Goal: Task Accomplishment & Management: Use online tool/utility

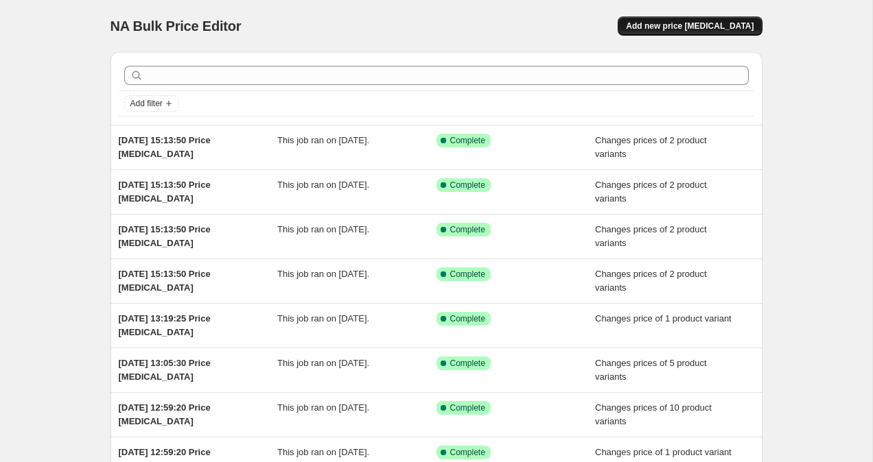
click at [704, 27] on span "Add new price [MEDICAL_DATA]" at bounding box center [690, 26] width 128 height 11
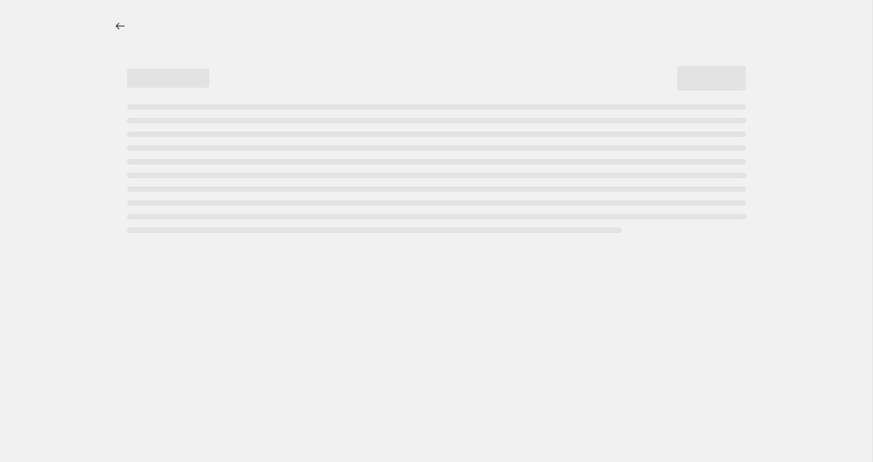
select select "percentage"
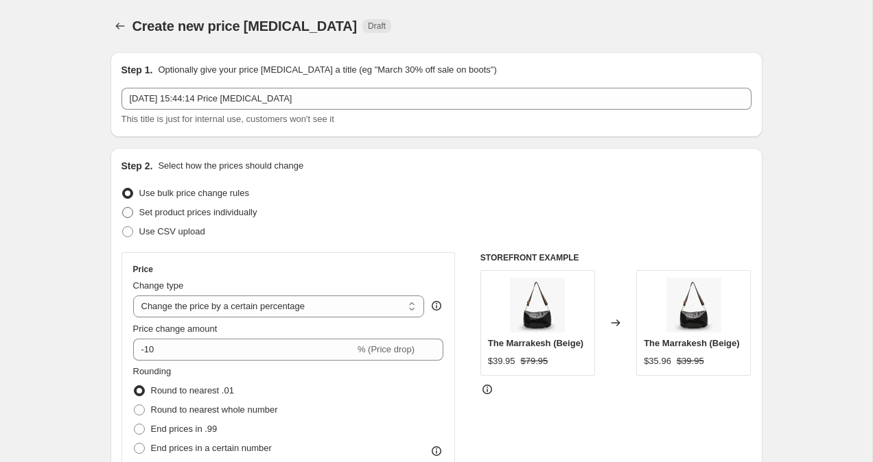
click at [128, 215] on span at bounding box center [127, 212] width 11 height 11
click at [123, 208] on input "Set product prices individually" at bounding box center [122, 207] width 1 height 1
radio input "true"
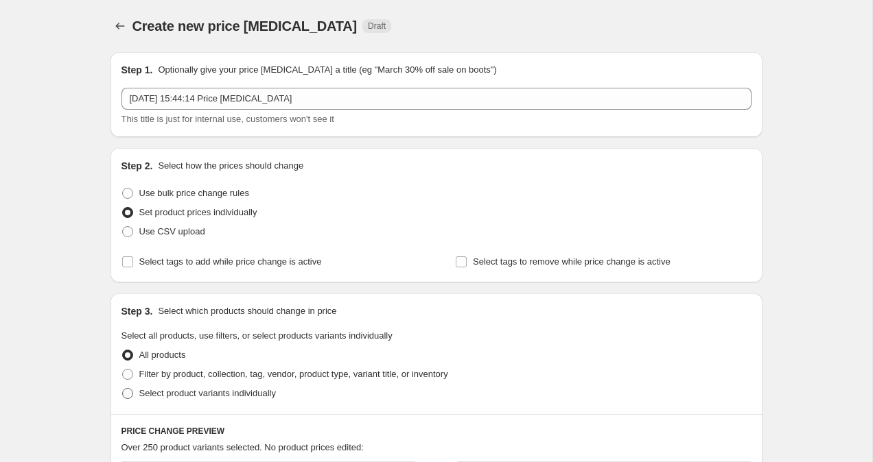
click at [130, 392] on span at bounding box center [127, 393] width 11 height 11
click at [123, 389] on input "Select product variants individually" at bounding box center [122, 388] width 1 height 1
radio input "true"
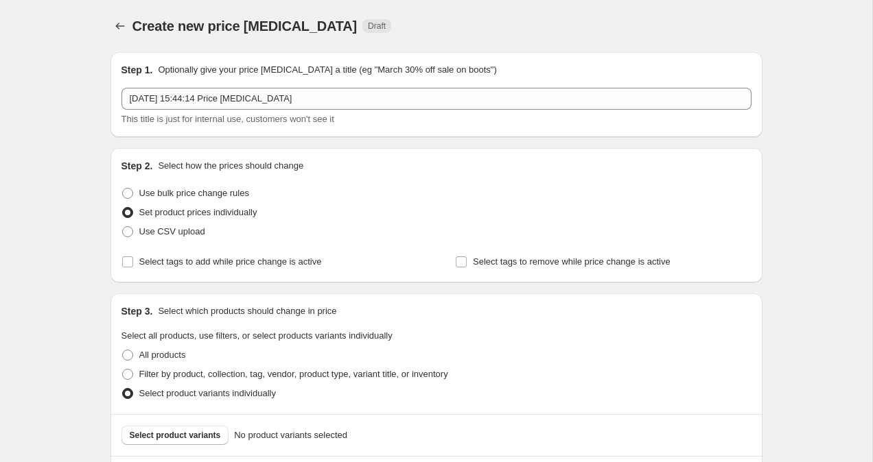
click at [177, 432] on span "Select product variants" at bounding box center [175, 435] width 91 height 11
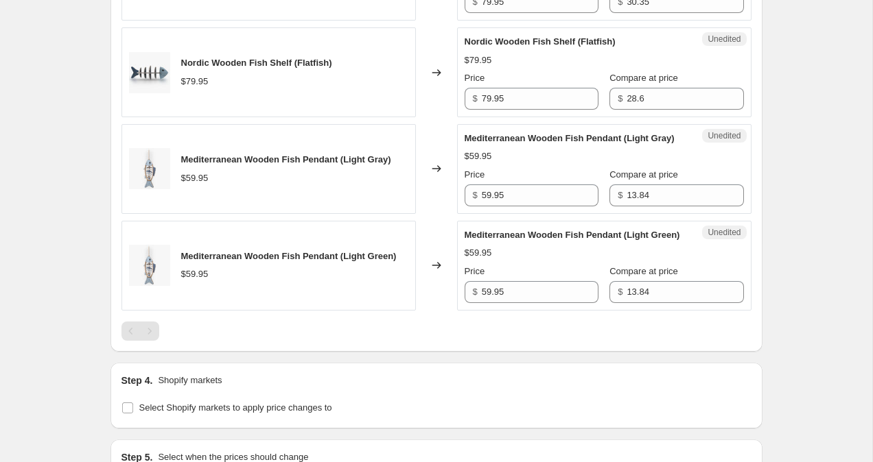
scroll to position [779, 0]
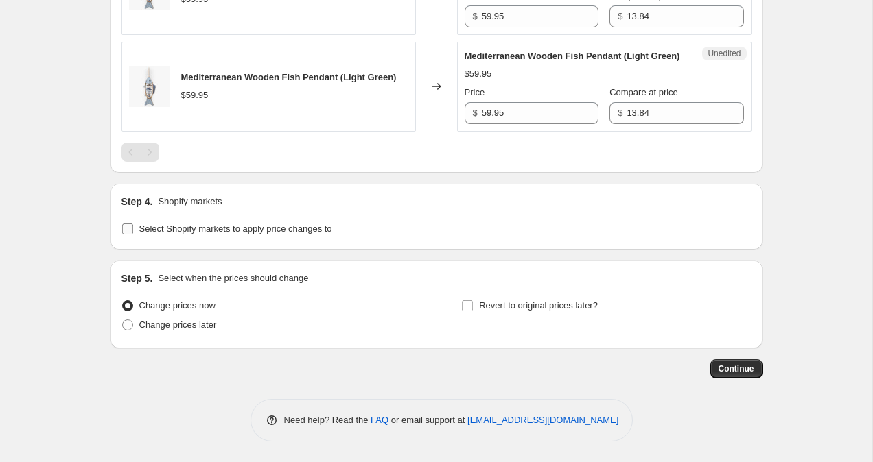
click at [122, 233] on input "Select Shopify markets to apply price changes to" at bounding box center [127, 229] width 11 height 11
checkbox input "true"
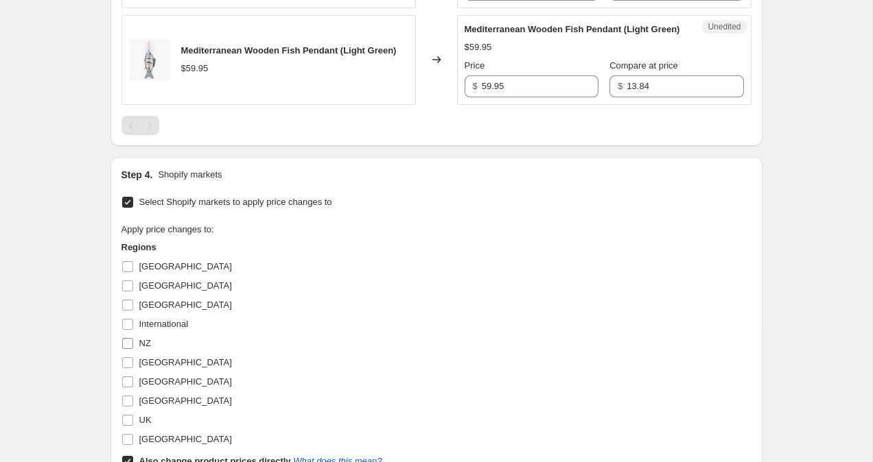
click at [130, 349] on input "NZ" at bounding box center [127, 343] width 11 height 11
checkbox input "true"
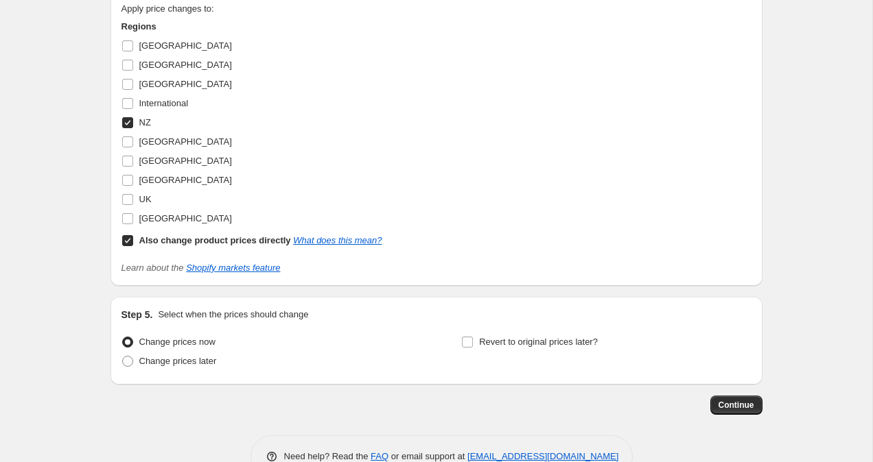
click at [123, 246] on input "Also change product prices directly What does this mean?" at bounding box center [127, 240] width 11 height 11
checkbox input "false"
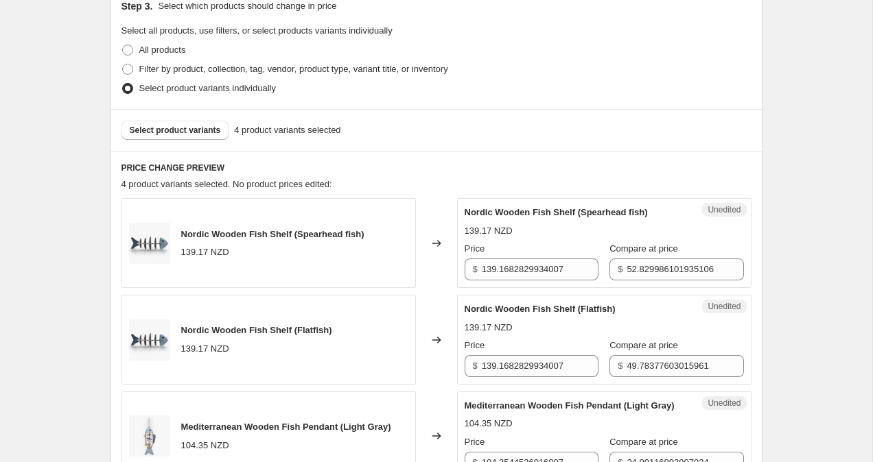
scroll to position [303, 0]
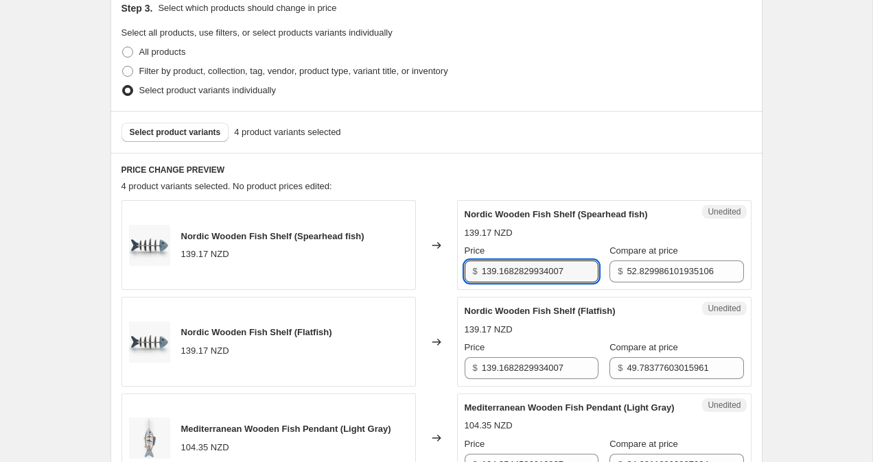
drag, startPoint x: 579, startPoint y: 272, endPoint x: 434, endPoint y: 251, distance: 146.3
click at [434, 251] on div "Nordic Wooden Fish Shelf (Spearhead fish) 139.17 NZD Changed to Unedited Nordic…" at bounding box center [436, 245] width 630 height 90
type input "119.95"
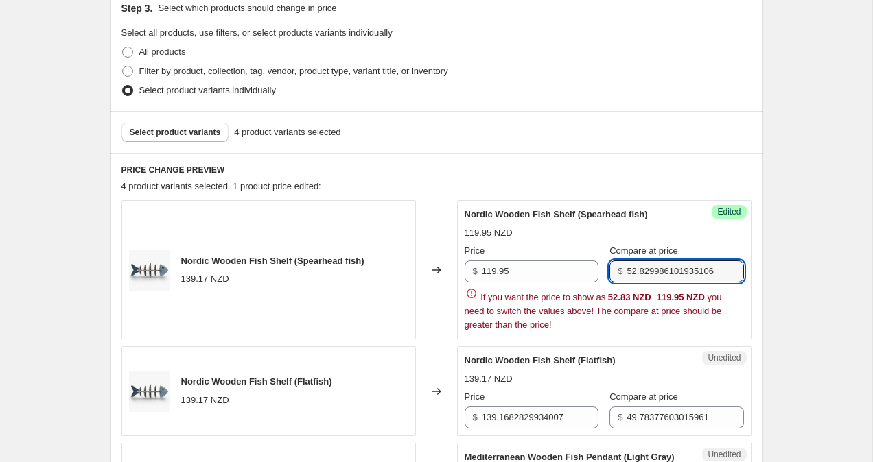
drag, startPoint x: 613, startPoint y: 272, endPoint x: 767, endPoint y: 285, distance: 155.0
click at [767, 285] on div "Create new price [MEDICAL_DATA]. This page is ready Create new price [MEDICAL_D…" at bounding box center [436, 471] width 685 height 1548
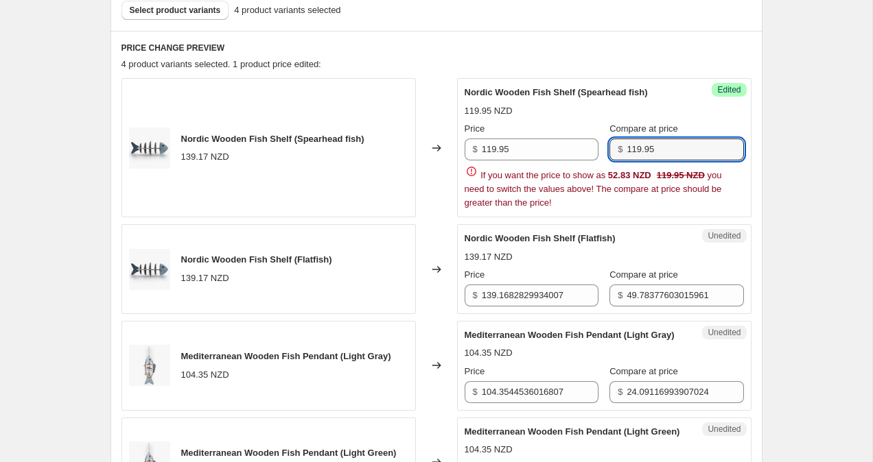
scroll to position [456, 0]
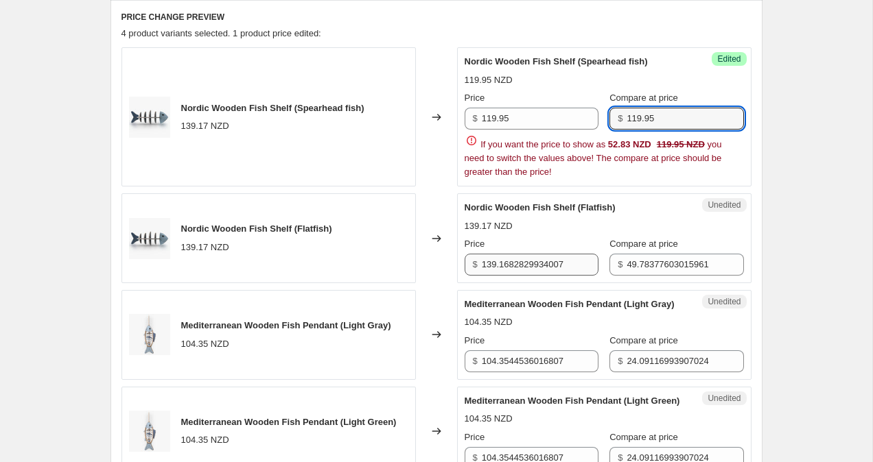
type input "119.95"
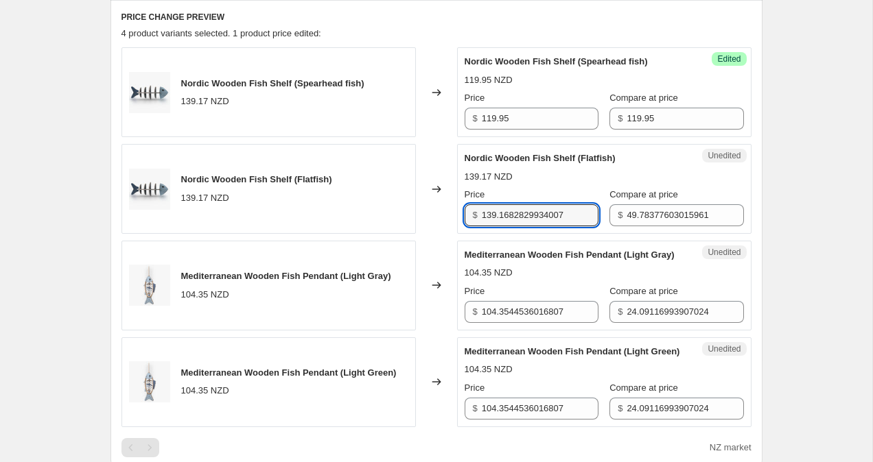
drag, startPoint x: 578, startPoint y: 263, endPoint x: 416, endPoint y: 263, distance: 161.9
click at [416, 263] on div "Nordic Wooden Fish Shelf (Spearhead fish) 139.17 NZD Changed to Success Edited …" at bounding box center [436, 236] width 630 height 379
drag, startPoint x: 579, startPoint y: 215, endPoint x: 406, endPoint y: 213, distance: 172.9
click at [410, 213] on div "Nordic Wooden Fish Shelf (Flatfish) 139.17 NZD Changed to Unedited Nordic Woode…" at bounding box center [436, 189] width 630 height 90
type input "119.95"
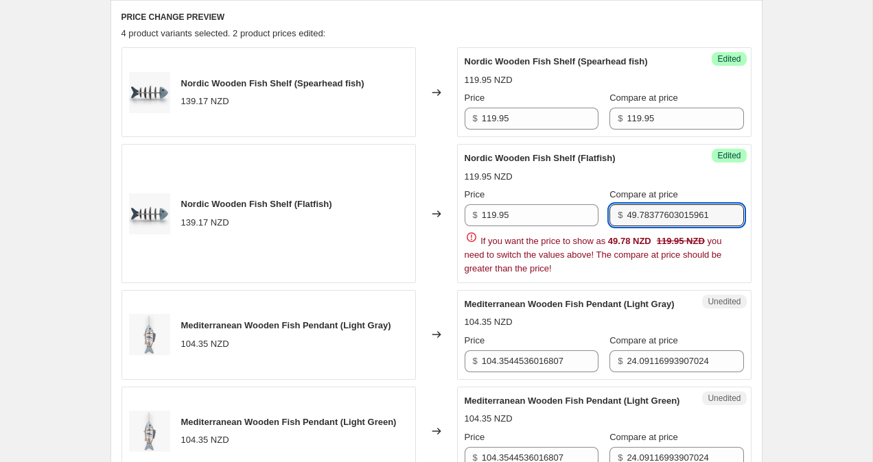
drag, startPoint x: 707, startPoint y: 218, endPoint x: 528, endPoint y: 191, distance: 180.5
click at [535, 191] on div "Price $ 119.95 Compare at price $ 49.78377603015961" at bounding box center [603, 207] width 279 height 38
type input "6"
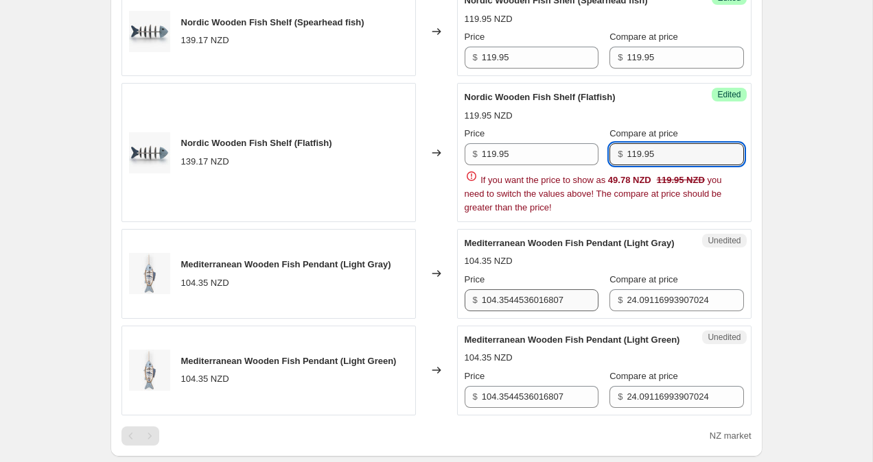
type input "119.95"
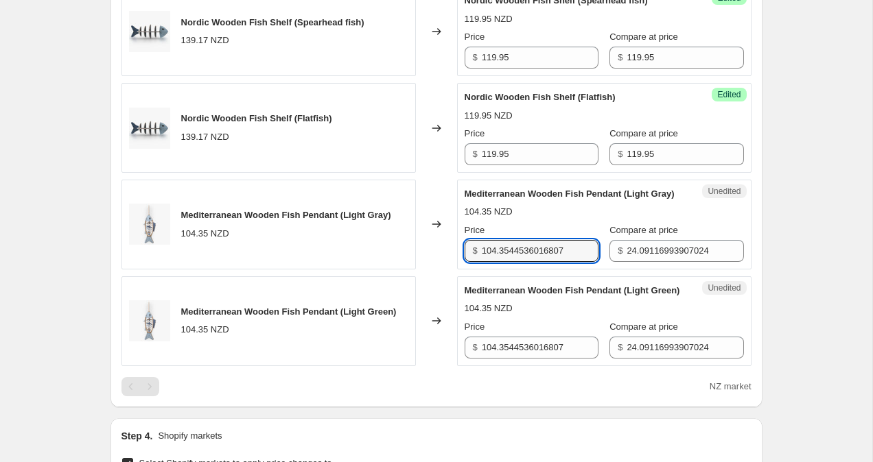
drag, startPoint x: 572, startPoint y: 314, endPoint x: 410, endPoint y: 276, distance: 166.8
click at [417, 270] on div "Mediterranean Wooden Fish Pendant (Light Gray) 104.35 NZD Changed to Unedited M…" at bounding box center [436, 225] width 630 height 90
drag, startPoint x: 578, startPoint y: 264, endPoint x: 349, endPoint y: 260, distance: 229.9
click at [349, 260] on div "Mediterranean Wooden Fish Pendant (Light Gray) 104.35 NZD Changed to Unedited M…" at bounding box center [436, 225] width 630 height 90
type input "99.95"
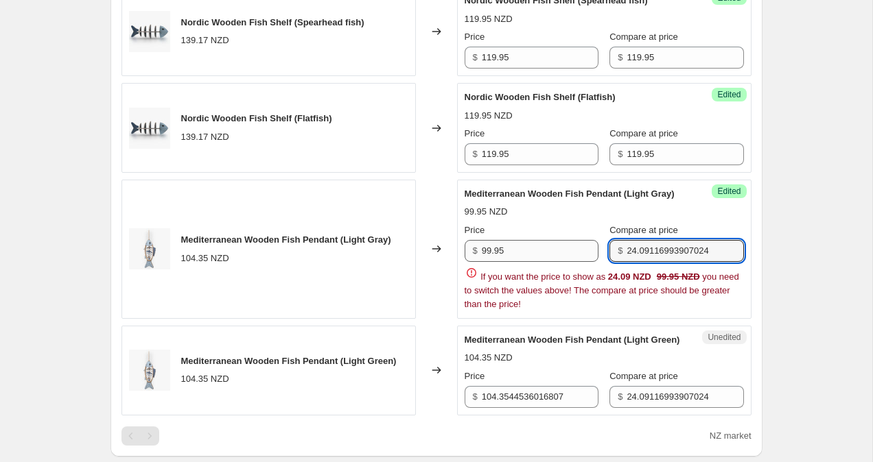
drag, startPoint x: 709, startPoint y: 266, endPoint x: 497, endPoint y: 244, distance: 213.2
click at [518, 244] on div "Price $ 99.95 Compare at price $ 24.09116993907024" at bounding box center [603, 243] width 279 height 38
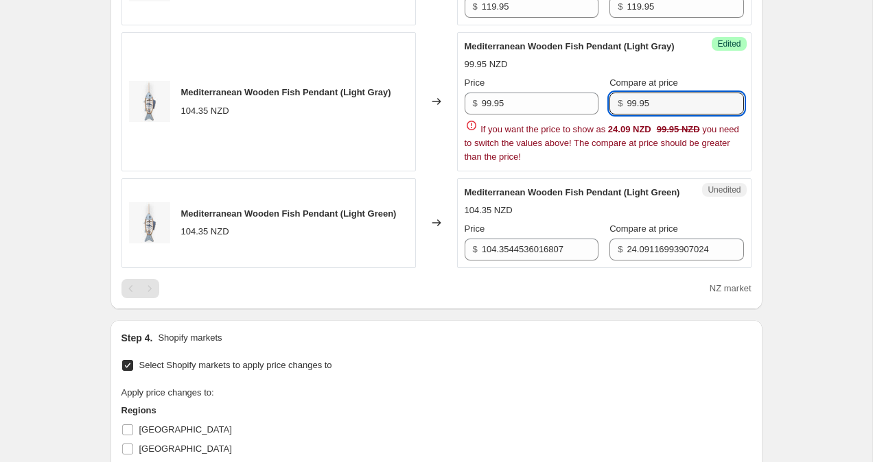
scroll to position [668, 0]
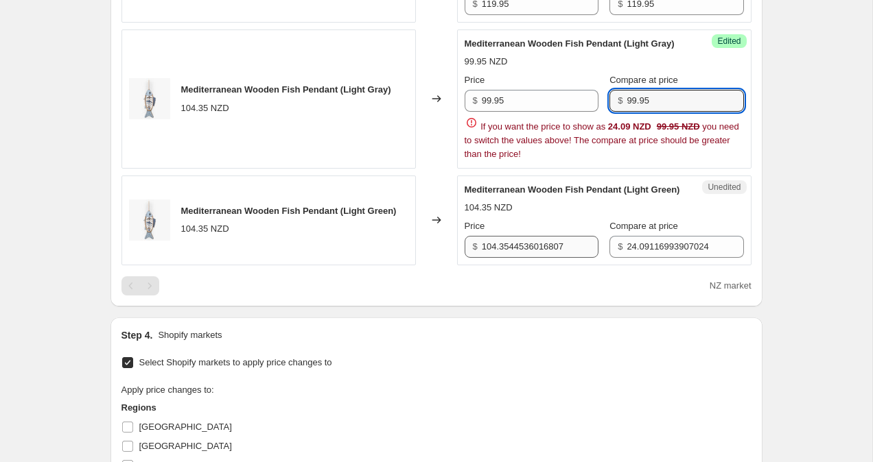
type input "99.95"
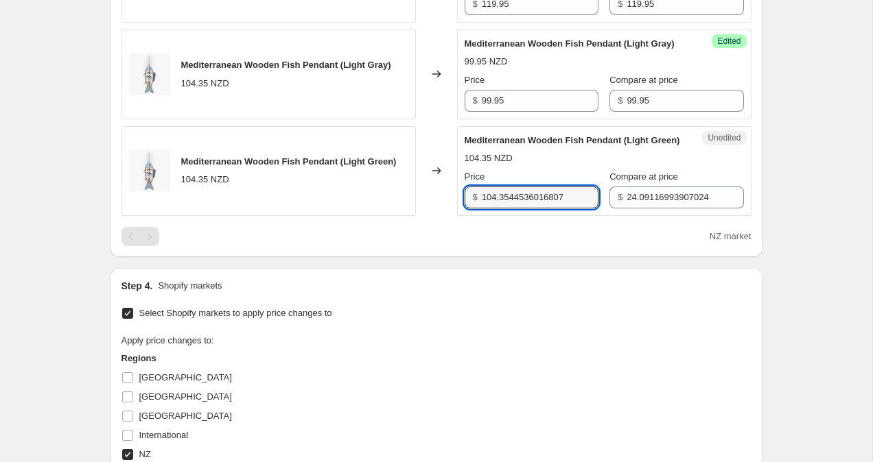
drag, startPoint x: 577, startPoint y: 257, endPoint x: 478, endPoint y: 228, distance: 103.6
click at [478, 209] on div "$ 104.3544536016807" at bounding box center [531, 198] width 134 height 22
type input "99.95"
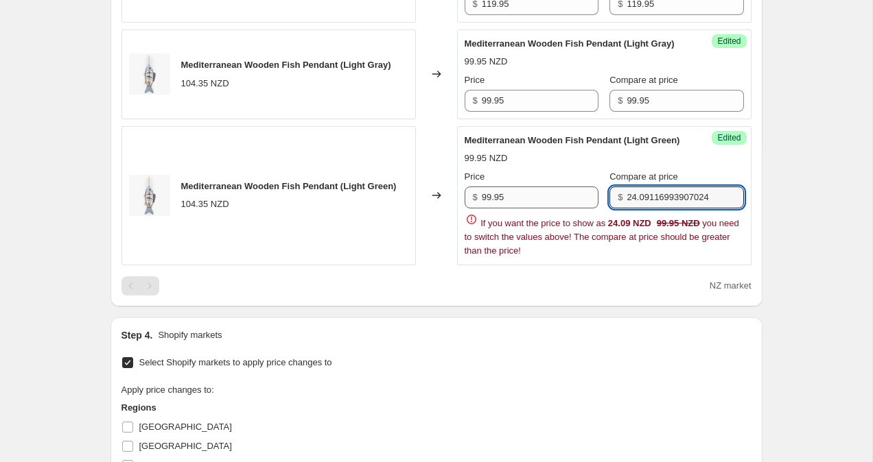
drag, startPoint x: 706, startPoint y: 224, endPoint x: 526, endPoint y: 206, distance: 181.4
click at [530, 206] on div "Price $ 99.95 Compare at price $ 24.09116993907024" at bounding box center [603, 189] width 279 height 38
type input "99.95"
click at [840, 130] on div "Create new price [MEDICAL_DATA]. This page is ready Create new price [MEDICAL_D…" at bounding box center [436, 106] width 872 height 1548
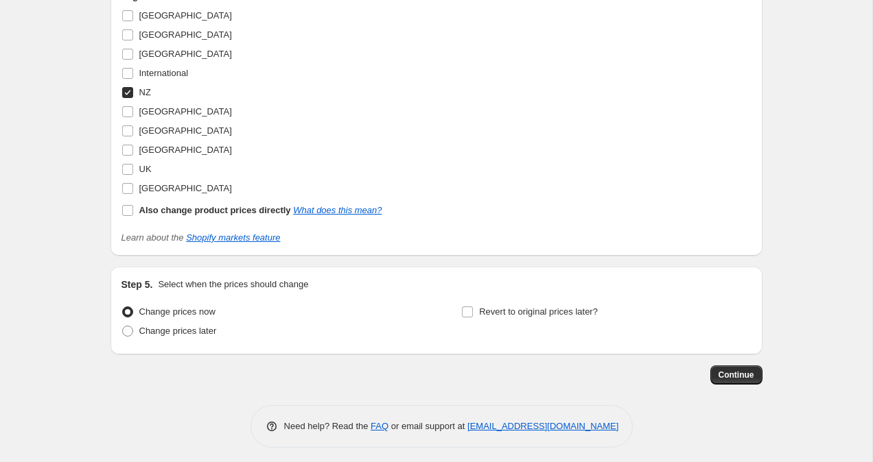
scroll to position [1030, 0]
click at [756, 384] on button "Continue" at bounding box center [736, 374] width 52 height 19
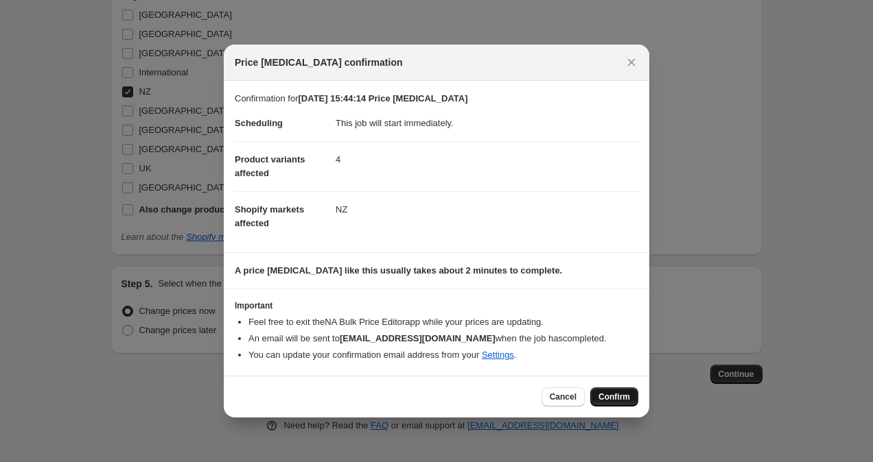
click at [621, 401] on span "Confirm" at bounding box center [614, 397] width 32 height 11
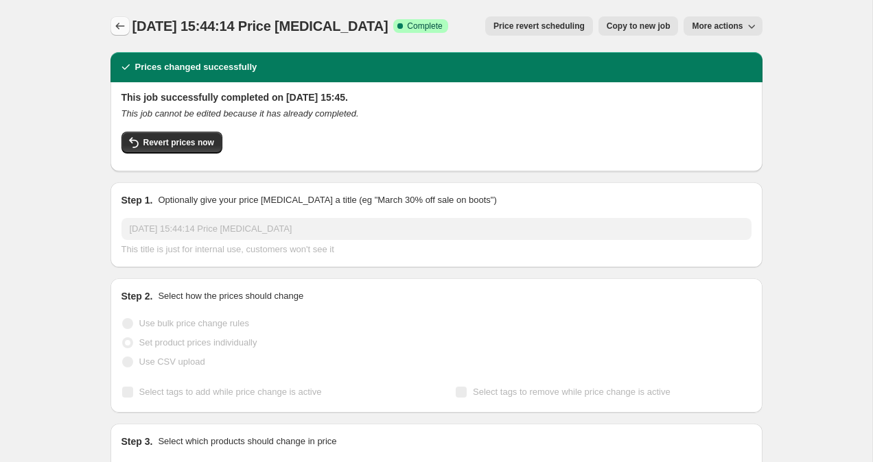
click at [128, 25] on button "Price change jobs" at bounding box center [119, 25] width 19 height 19
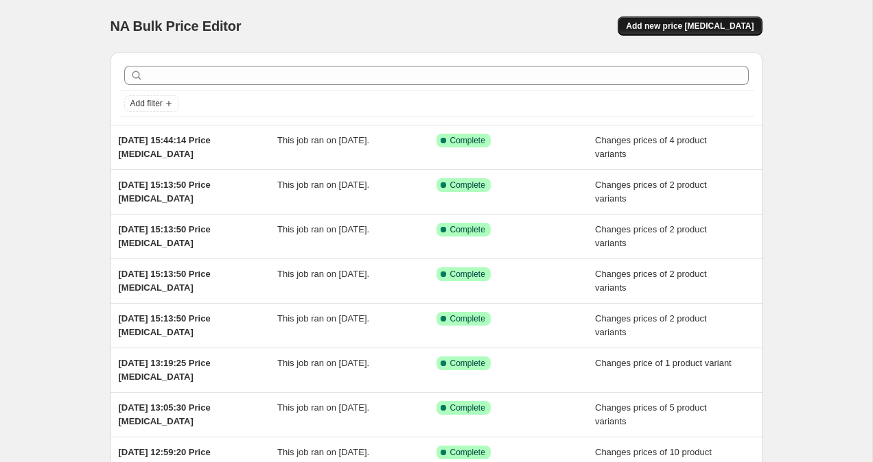
click at [724, 24] on span "Add new price [MEDICAL_DATA]" at bounding box center [690, 26] width 128 height 11
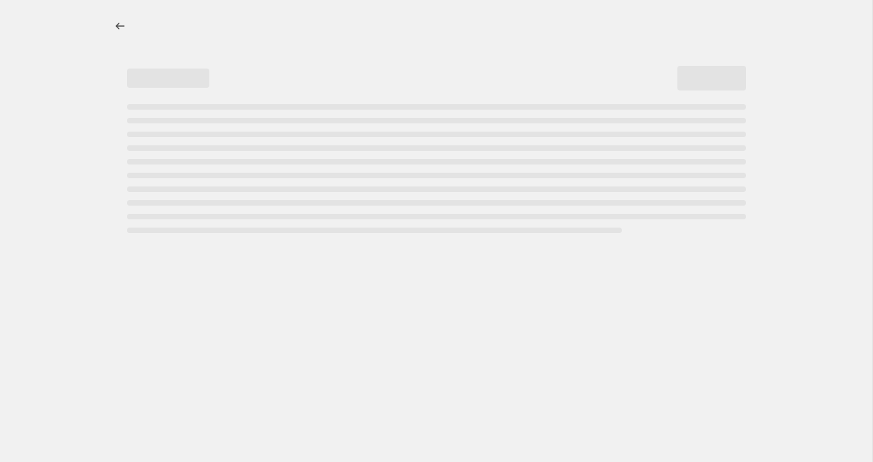
select select "percentage"
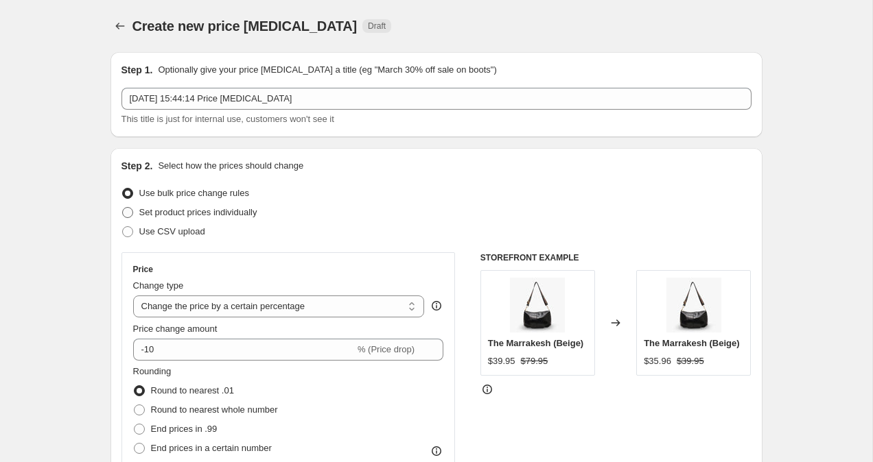
click at [127, 216] on span at bounding box center [127, 212] width 11 height 11
click at [123, 208] on input "Set product prices individually" at bounding box center [122, 207] width 1 height 1
radio input "true"
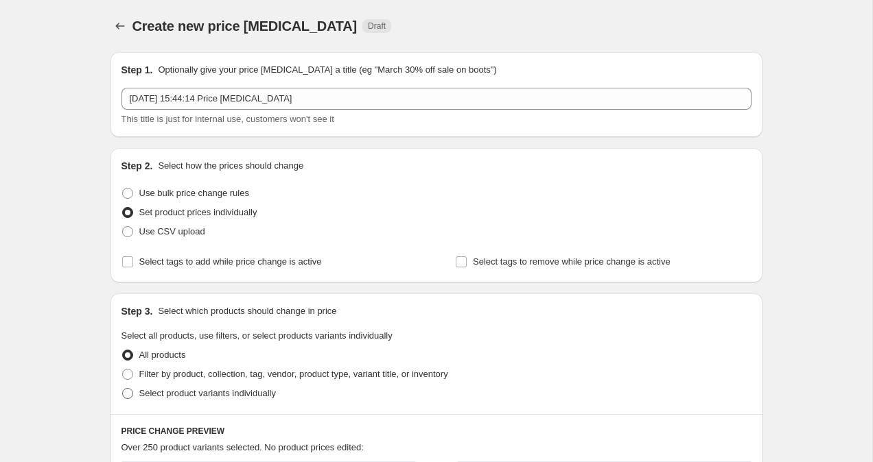
click at [123, 397] on span at bounding box center [127, 393] width 11 height 11
click at [123, 389] on input "Select product variants individually" at bounding box center [122, 388] width 1 height 1
radio input "true"
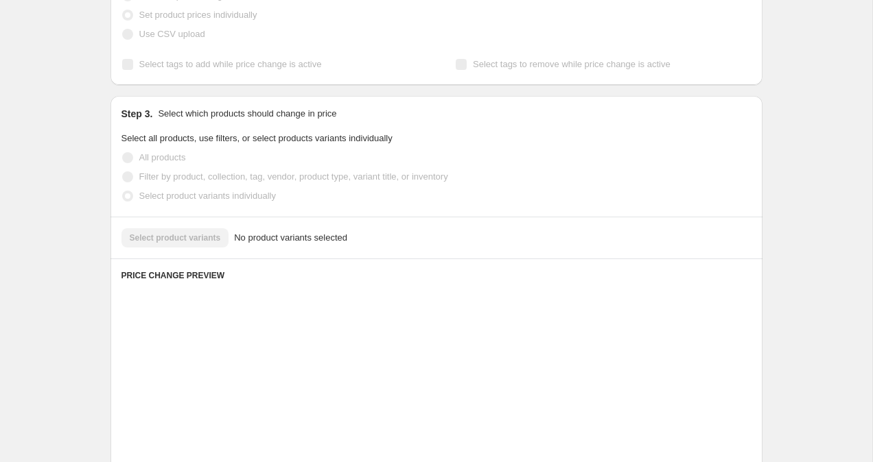
scroll to position [228, 0]
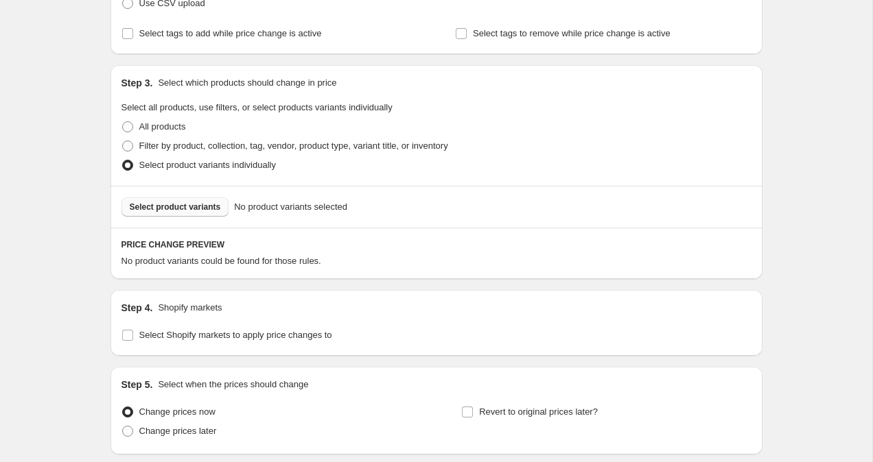
click at [204, 204] on span "Select product variants" at bounding box center [175, 207] width 91 height 11
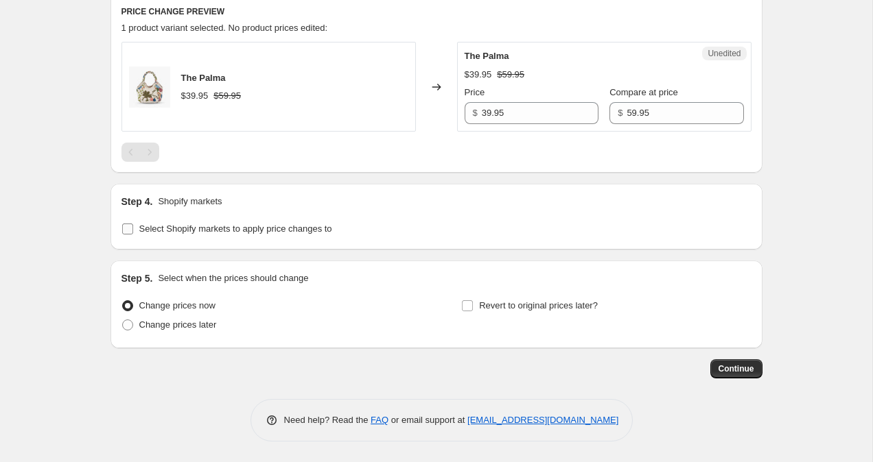
click at [130, 228] on input "Select Shopify markets to apply price changes to" at bounding box center [127, 229] width 11 height 11
checkbox input "true"
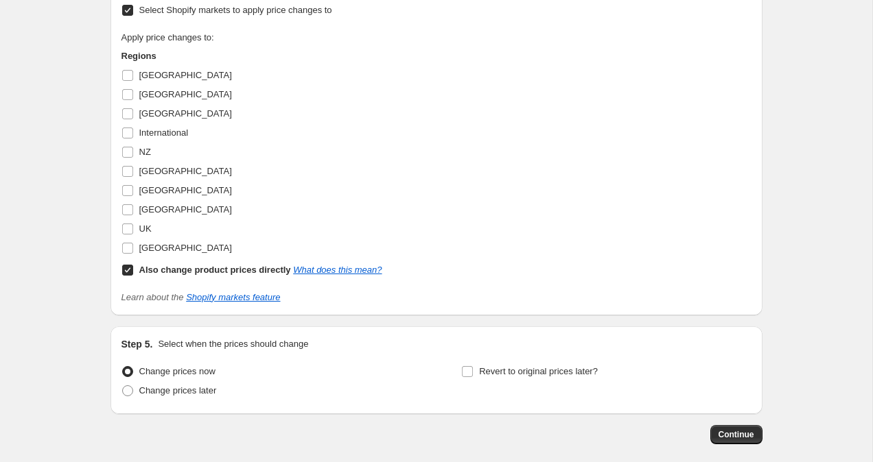
scroll to position [714, 0]
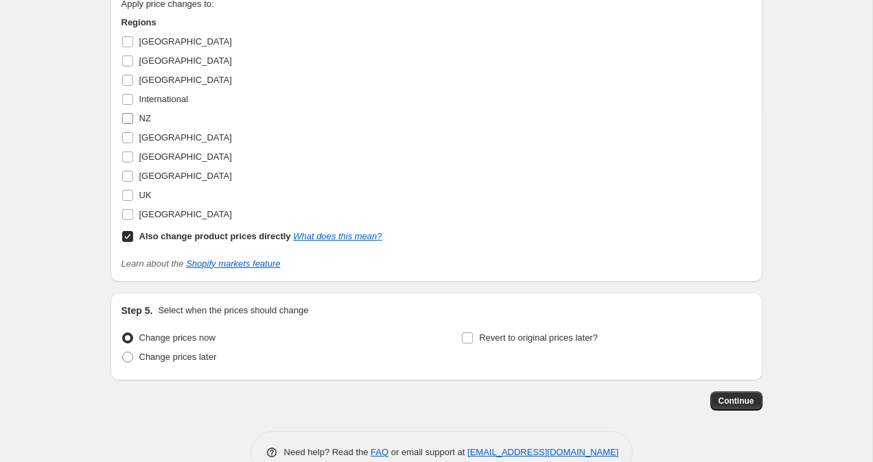
click at [123, 117] on input "NZ" at bounding box center [127, 118] width 11 height 11
checkbox input "true"
click at [127, 237] on input "Also change product prices directly What does this mean?" at bounding box center [127, 236] width 11 height 11
checkbox input "false"
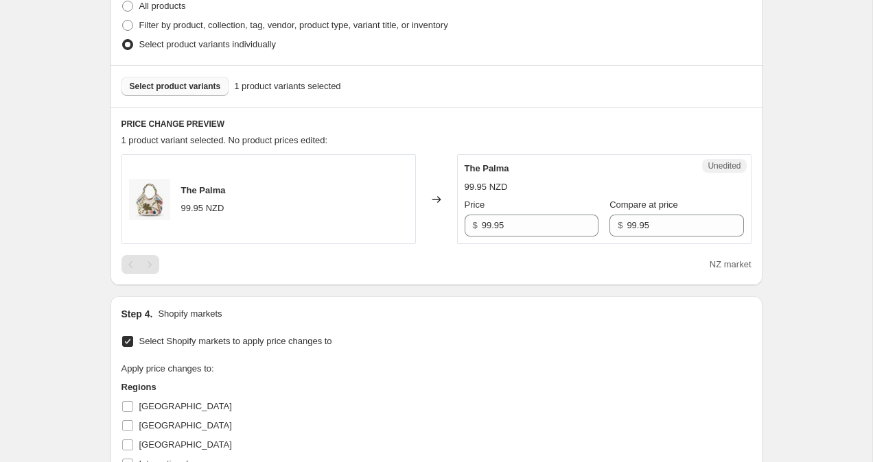
scroll to position [337, 0]
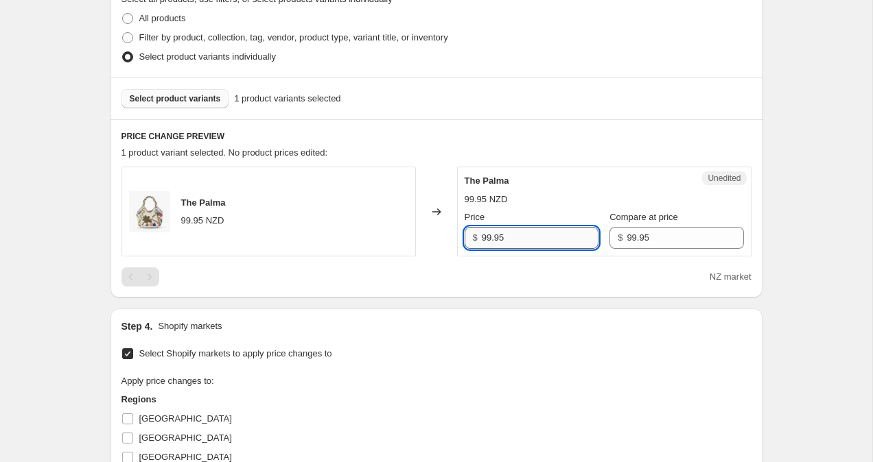
click at [486, 237] on input "99.95" at bounding box center [540, 238] width 117 height 22
type input "79.95"
click at [830, 134] on div "Create new price [MEDICAL_DATA]. This page is ready Create new price [MEDICAL_D…" at bounding box center [436, 267] width 872 height 1209
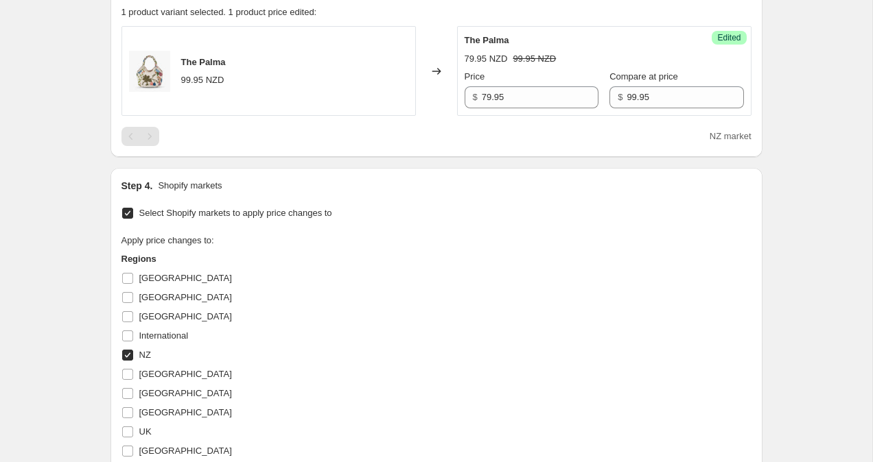
scroll to position [746, 0]
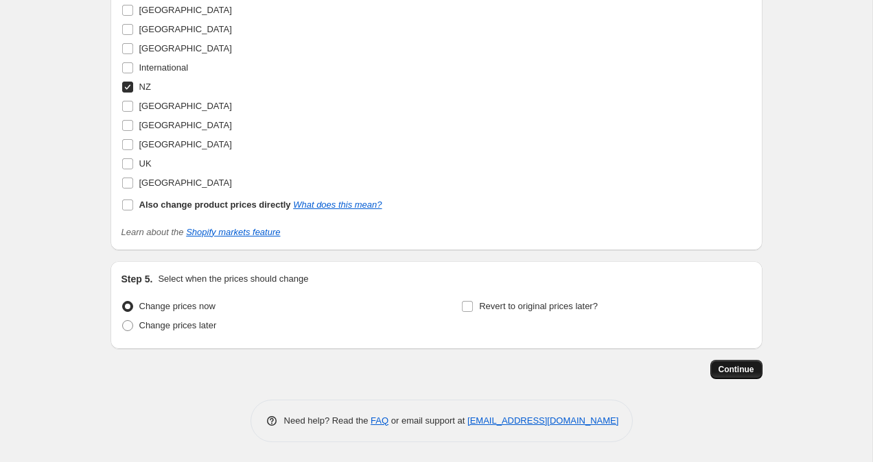
click at [742, 366] on span "Continue" at bounding box center [736, 369] width 36 height 11
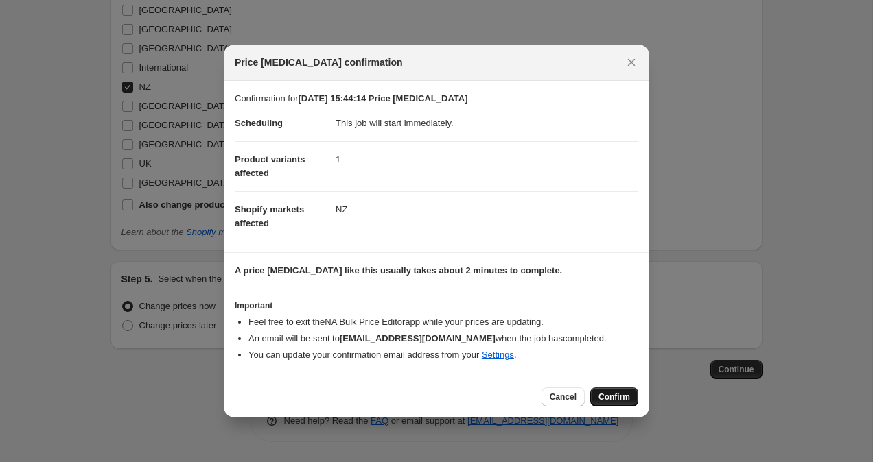
click at [618, 399] on span "Confirm" at bounding box center [614, 397] width 32 height 11
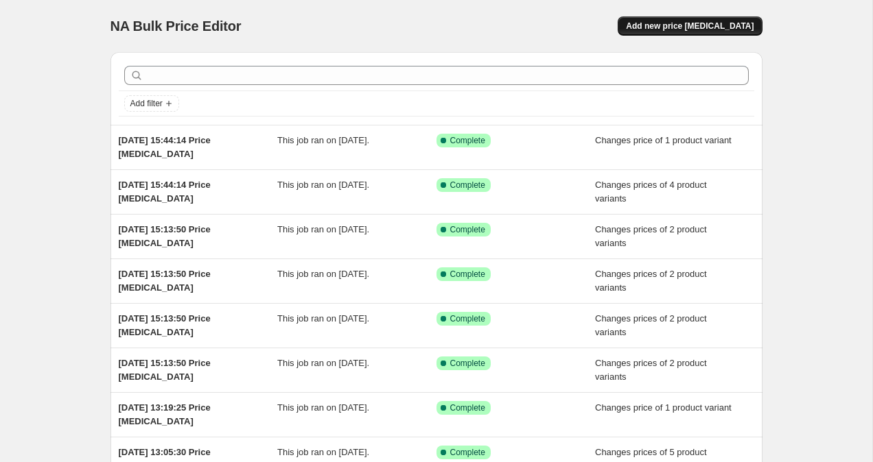
click at [724, 26] on span "Add new price [MEDICAL_DATA]" at bounding box center [690, 26] width 128 height 11
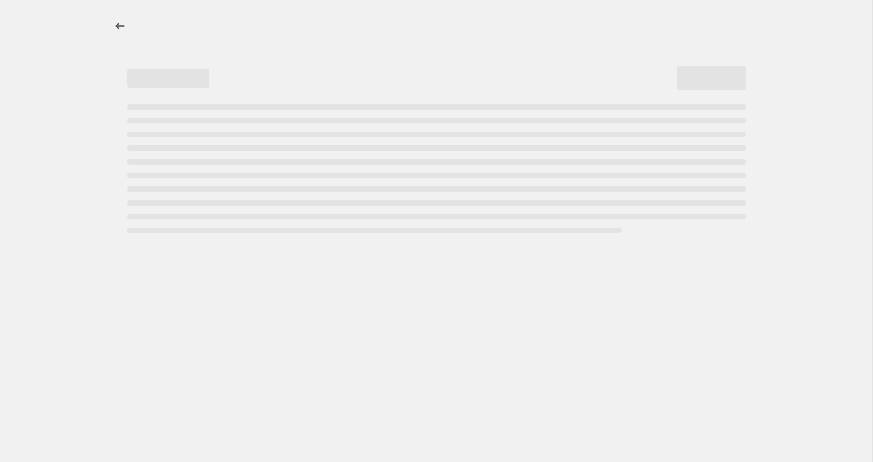
select select "percentage"
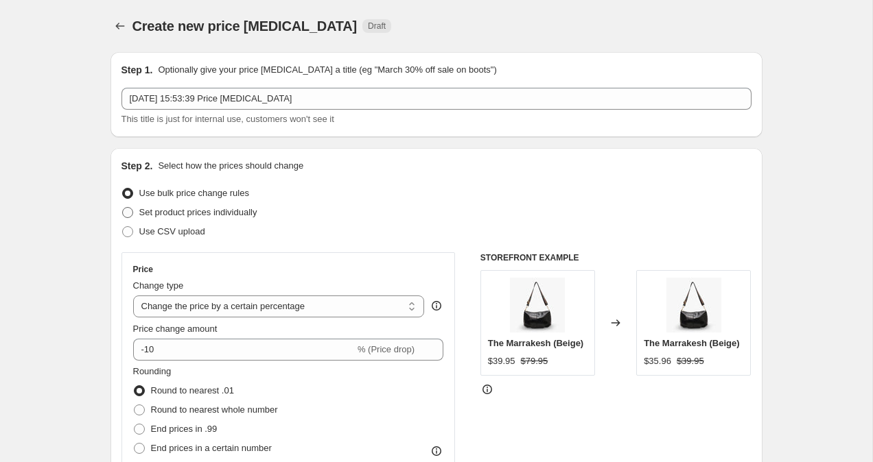
click at [130, 209] on span at bounding box center [127, 212] width 11 height 11
click at [123, 208] on input "Set product prices individually" at bounding box center [122, 207] width 1 height 1
radio input "true"
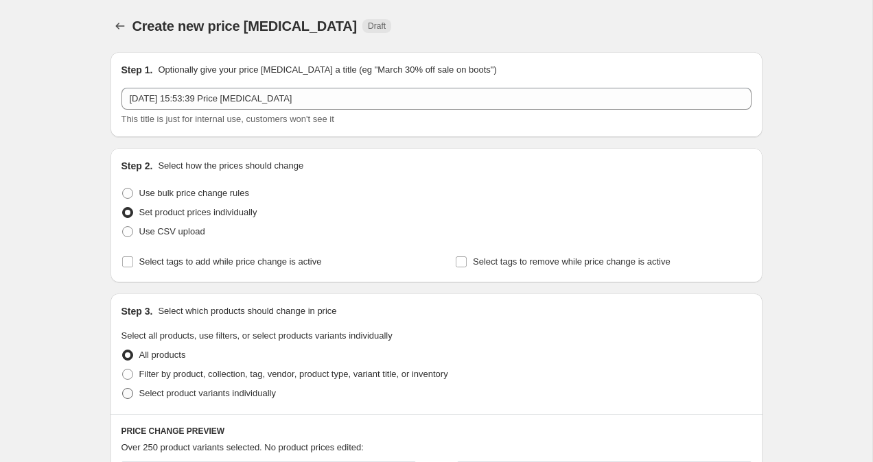
click at [129, 397] on span at bounding box center [127, 393] width 11 height 11
click at [123, 389] on input "Select product variants individually" at bounding box center [122, 388] width 1 height 1
radio input "true"
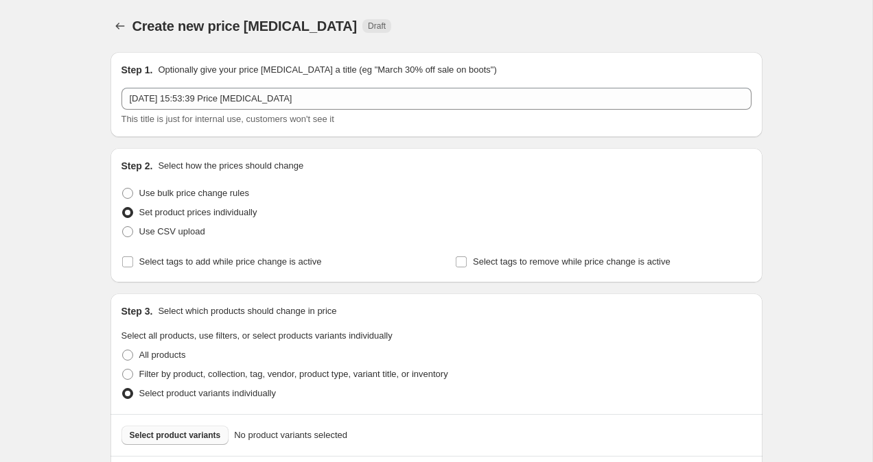
click at [184, 434] on span "Select product variants" at bounding box center [175, 435] width 91 height 11
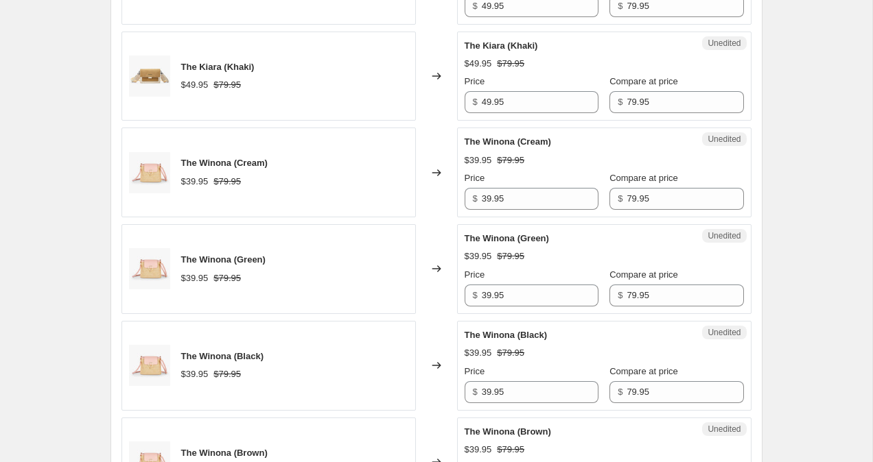
scroll to position [1331, 0]
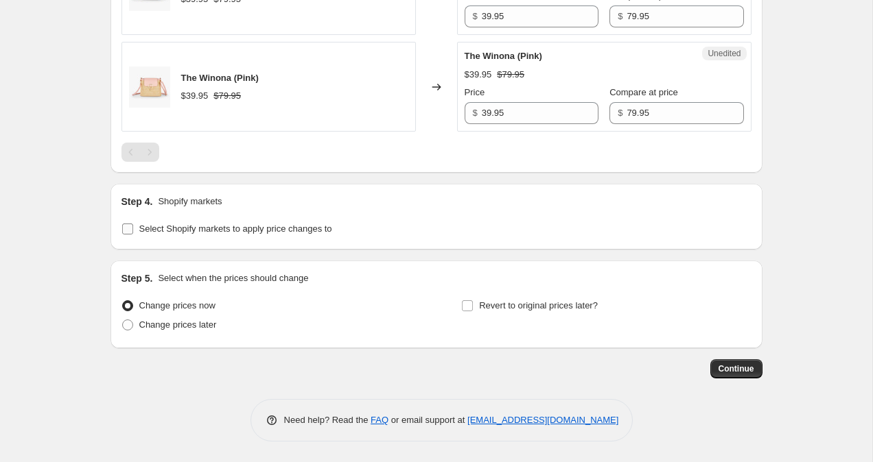
click at [126, 237] on label "Select Shopify markets to apply price changes to" at bounding box center [226, 229] width 211 height 19
click at [126, 235] on input "Select Shopify markets to apply price changes to" at bounding box center [127, 229] width 11 height 11
checkbox input "true"
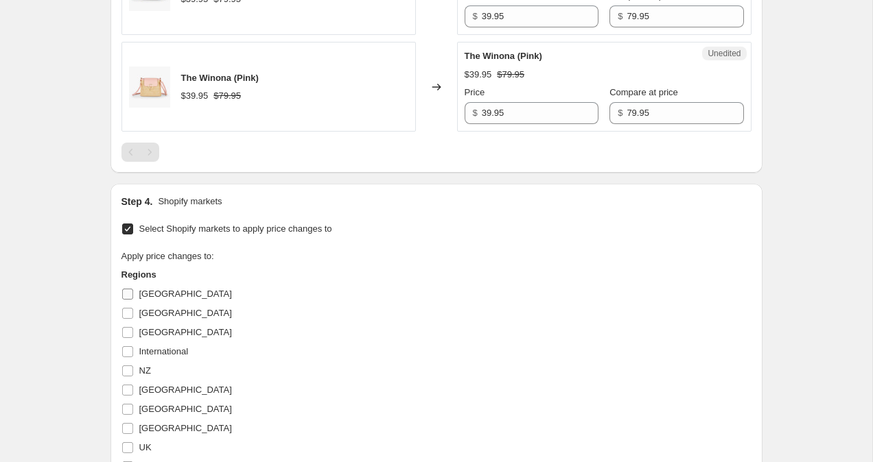
click at [128, 294] on input "[GEOGRAPHIC_DATA]" at bounding box center [127, 294] width 11 height 11
checkbox input "true"
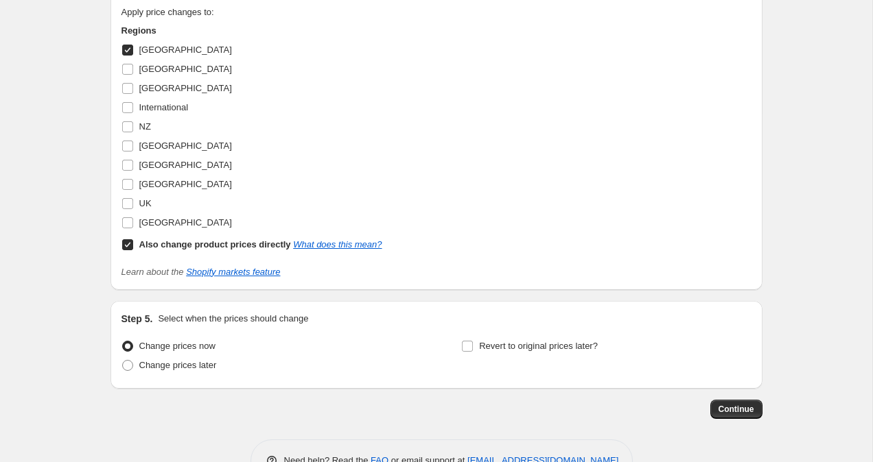
click at [123, 251] on label "Also change product prices directly What does this mean?" at bounding box center [251, 244] width 261 height 19
click at [123, 250] on input "Also change product prices directly What does this mean?" at bounding box center [127, 244] width 11 height 11
checkbox input "false"
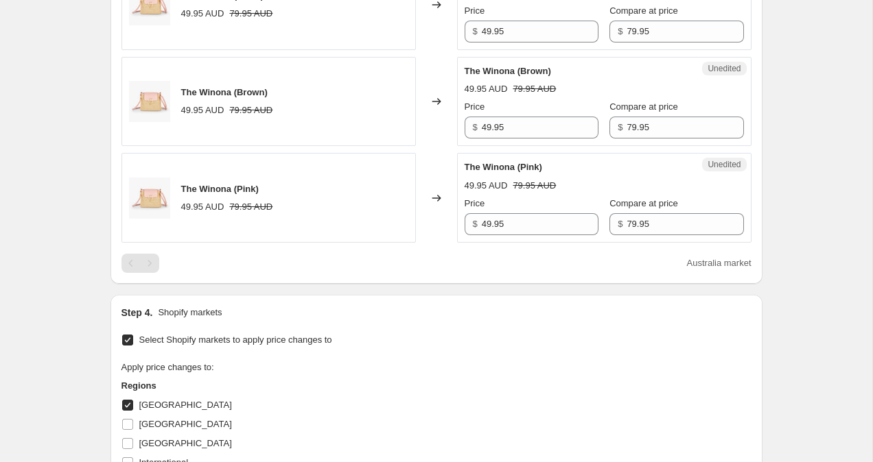
scroll to position [1205, 0]
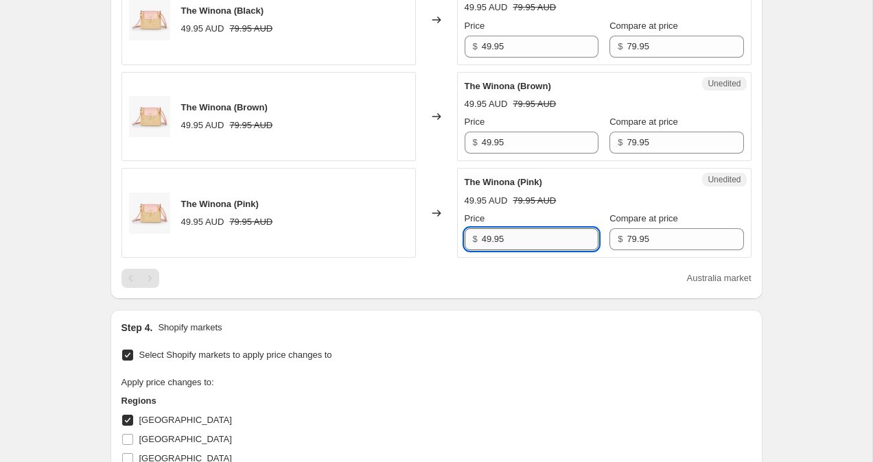
click at [488, 238] on input "49.95" at bounding box center [540, 239] width 117 height 22
type input "59.95"
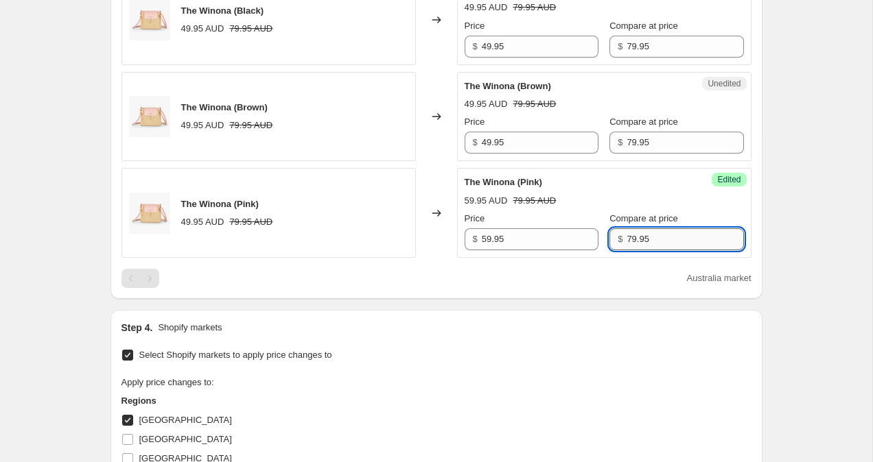
click at [626, 241] on input "79.95" at bounding box center [684, 239] width 117 height 22
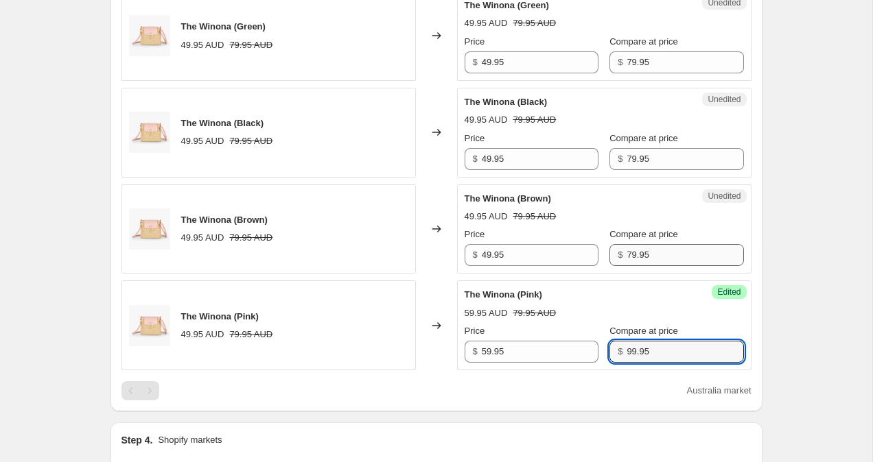
scroll to position [1092, 0]
type input "99.95"
click at [626, 252] on input "79.95" at bounding box center [684, 256] width 117 height 22
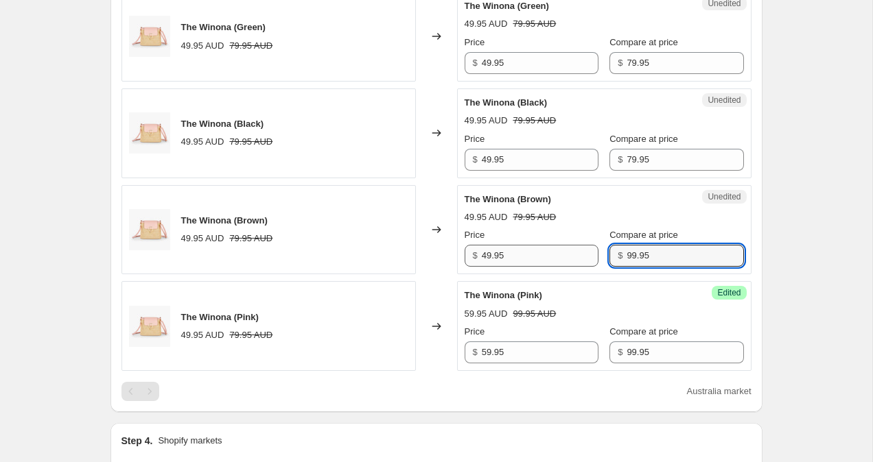
type input "99.95"
click at [490, 259] on input "49.95" at bounding box center [540, 256] width 117 height 22
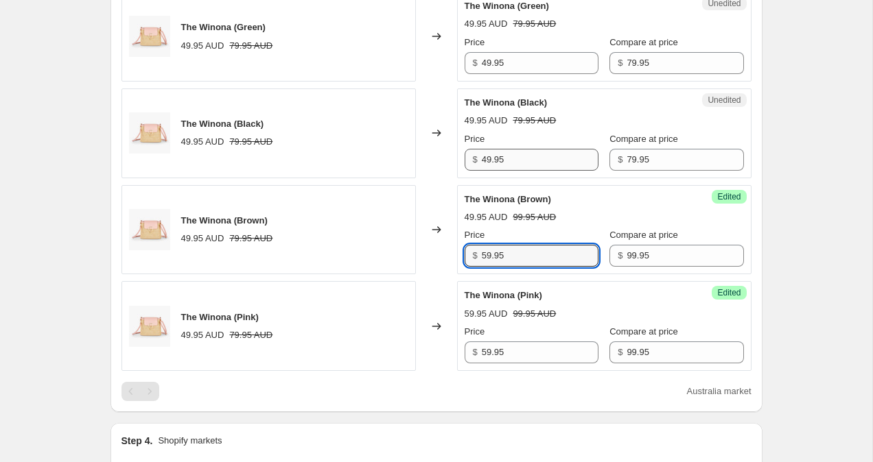
type input "59.95"
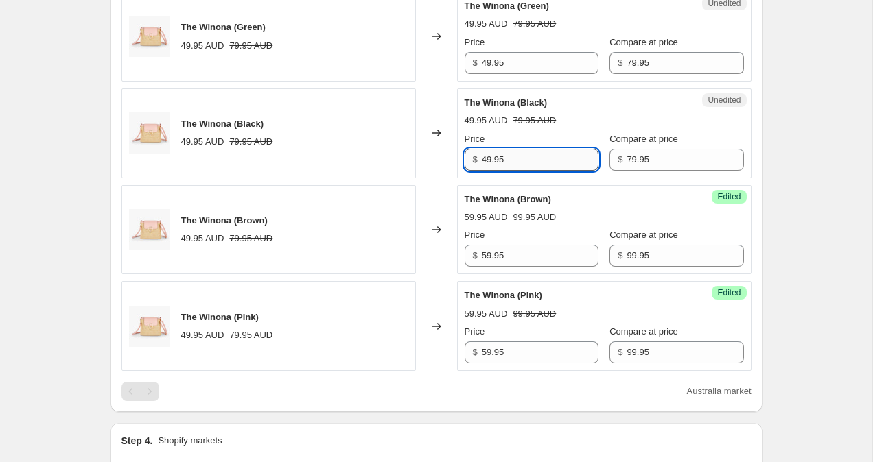
click at [488, 163] on input "49.95" at bounding box center [540, 160] width 117 height 22
type input "59.95"
click at [626, 161] on input "79.95" at bounding box center [684, 160] width 117 height 22
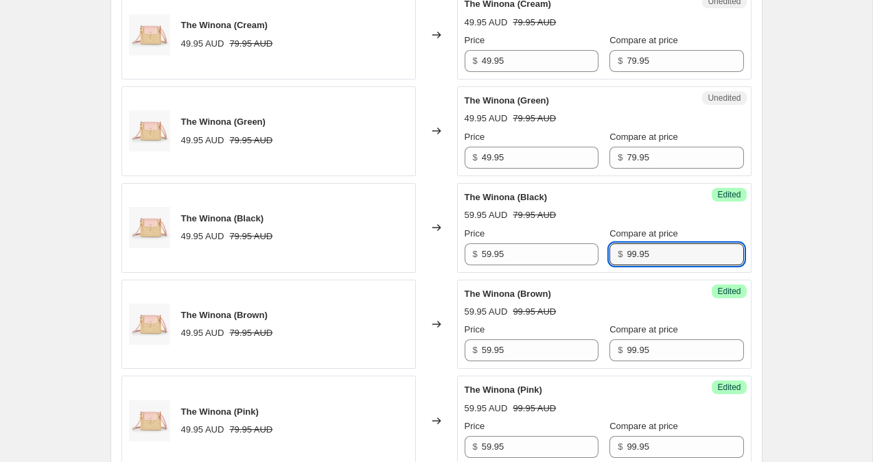
scroll to position [989, 0]
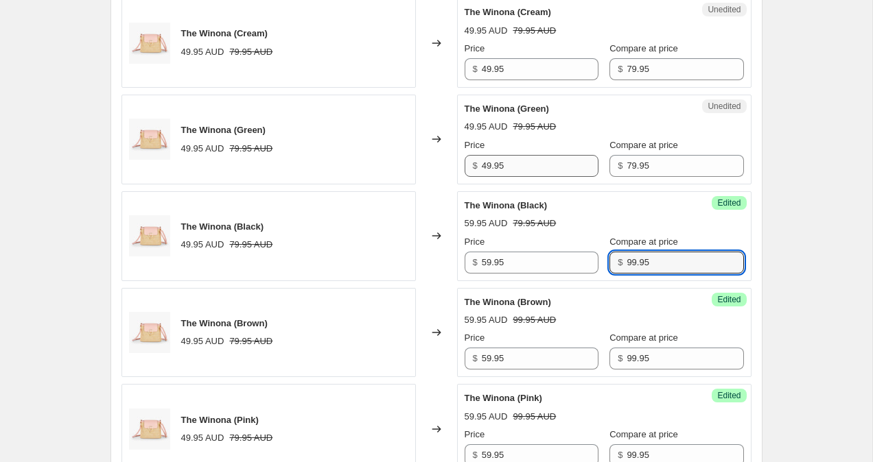
type input "99.95"
click at [491, 169] on input "49.95" at bounding box center [540, 166] width 117 height 22
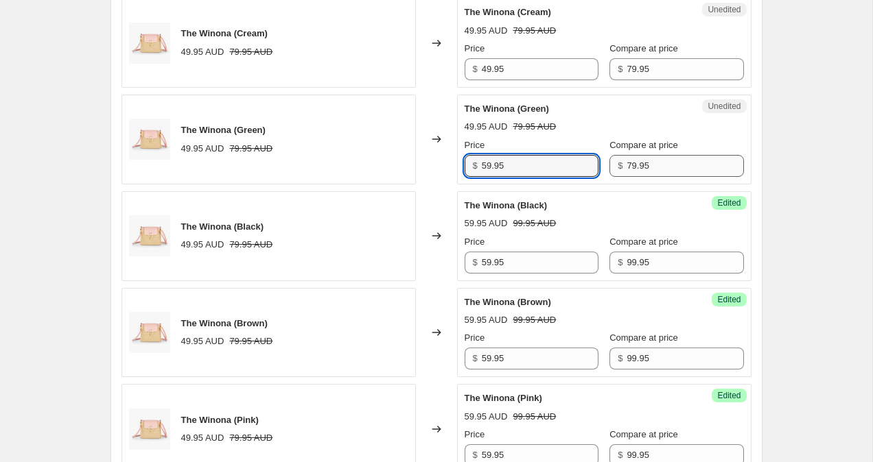
type input "59.95"
click at [626, 167] on input "79.95" at bounding box center [684, 166] width 117 height 22
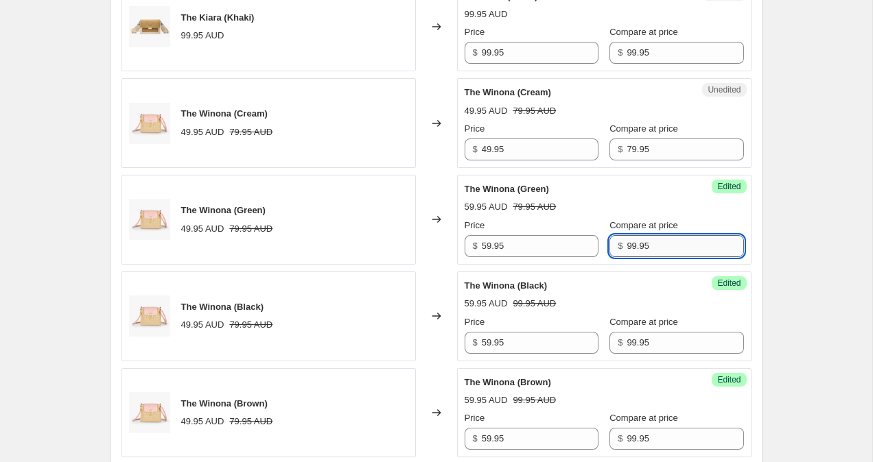
scroll to position [901, 0]
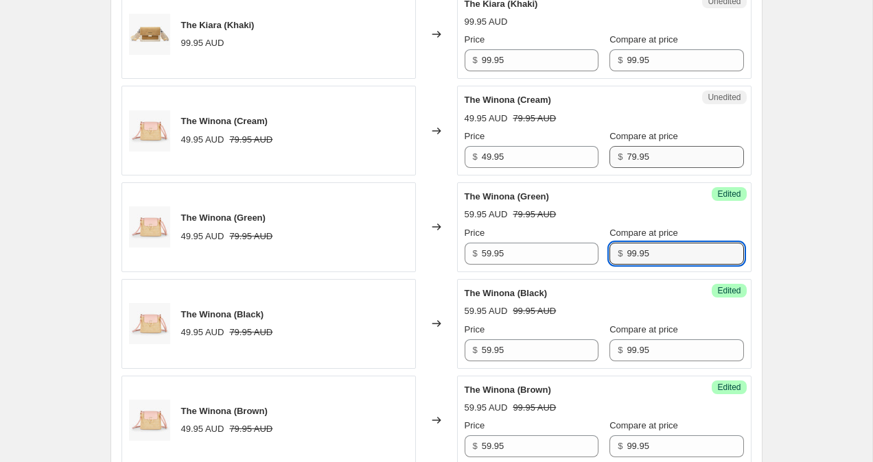
type input "99.95"
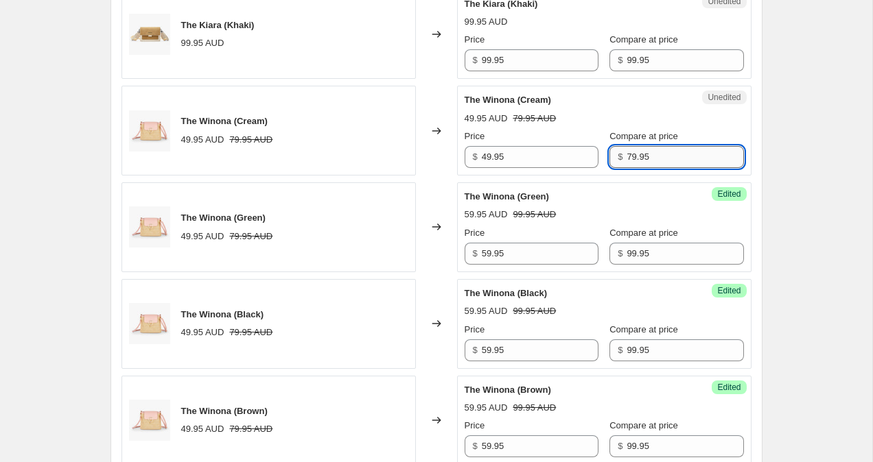
click at [626, 156] on input "79.95" at bounding box center [684, 157] width 117 height 22
type input "99.95"
click at [488, 157] on input "49.95" at bounding box center [540, 157] width 117 height 22
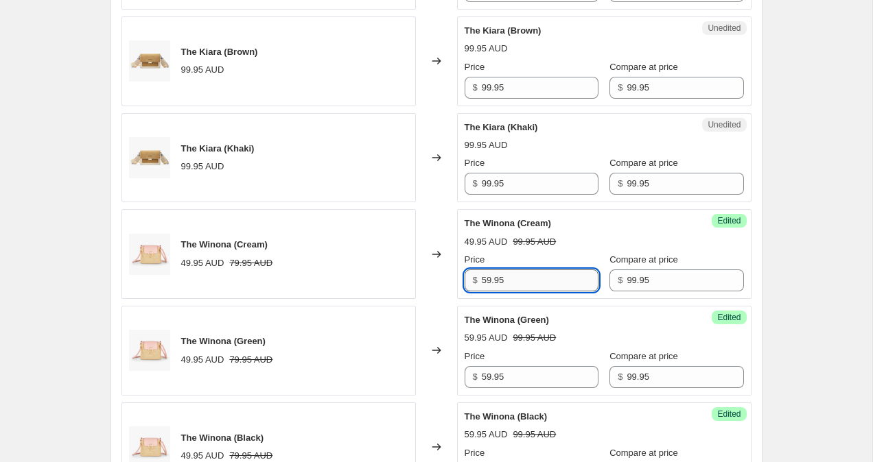
scroll to position [751, 0]
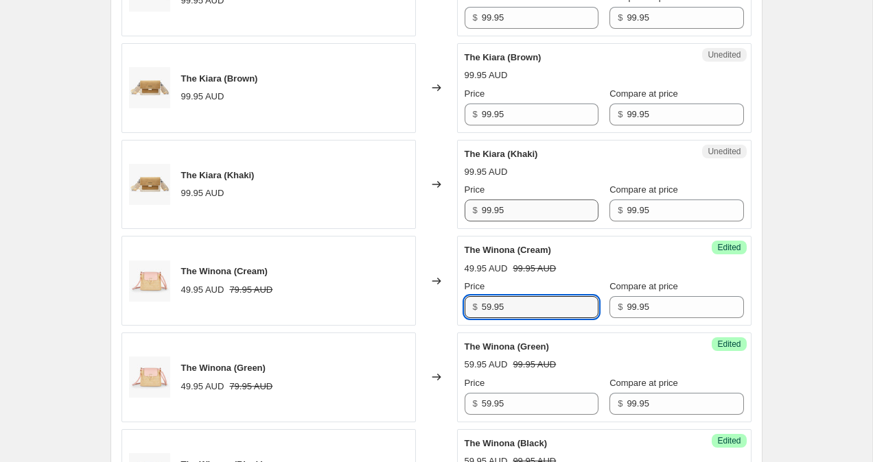
type input "59.95"
click at [489, 213] on input "99.95" at bounding box center [540, 211] width 117 height 22
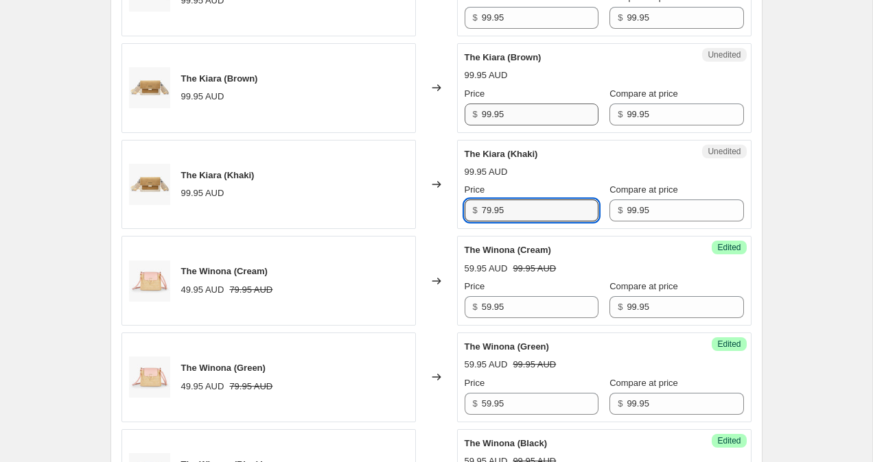
type input "79.95"
click at [486, 115] on input "99.95" at bounding box center [540, 115] width 117 height 22
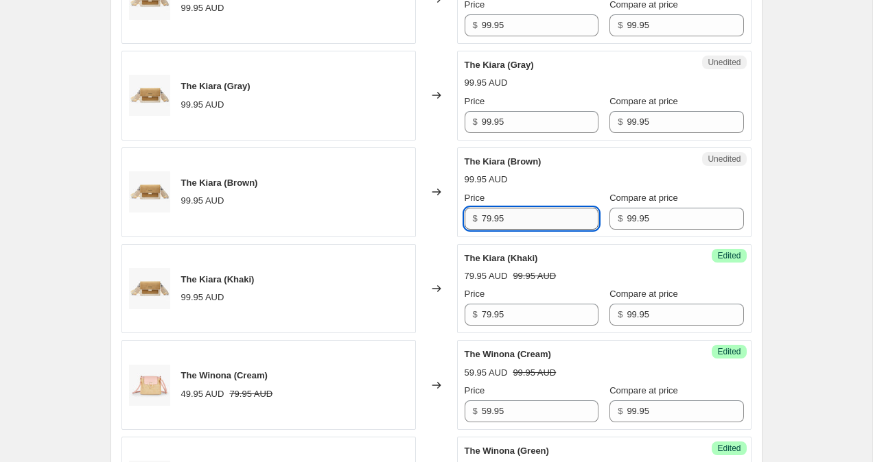
scroll to position [634, 0]
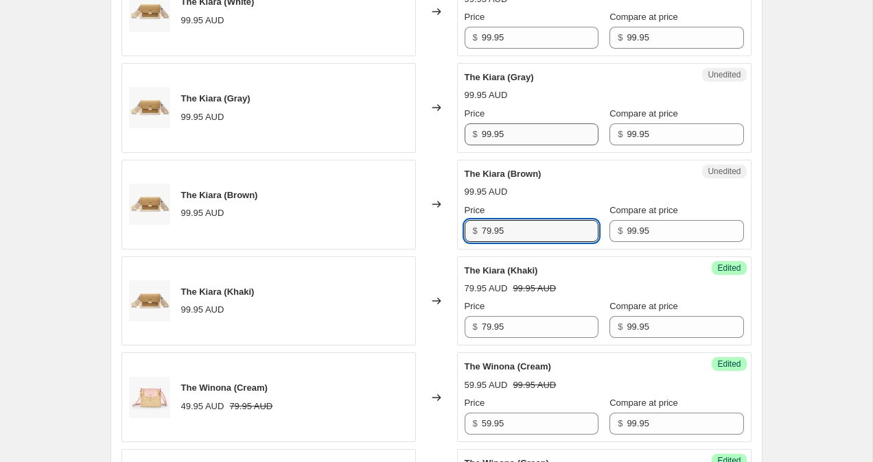
type input "79.95"
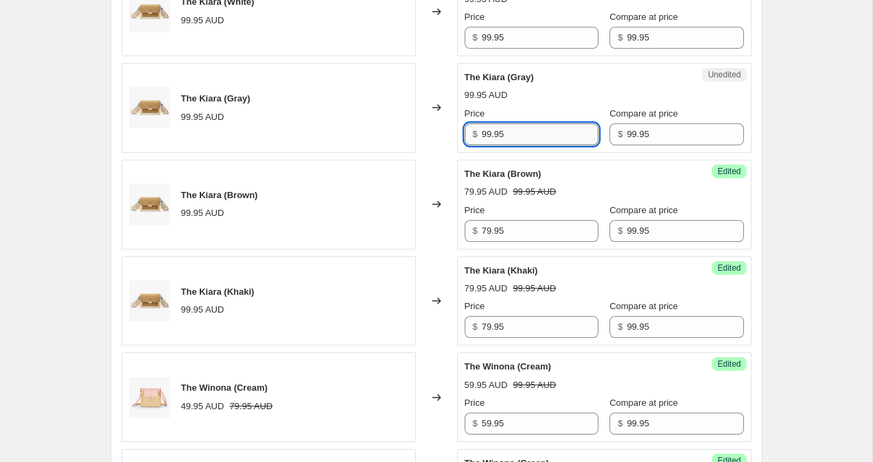
click at [487, 133] on input "99.95" at bounding box center [540, 134] width 117 height 22
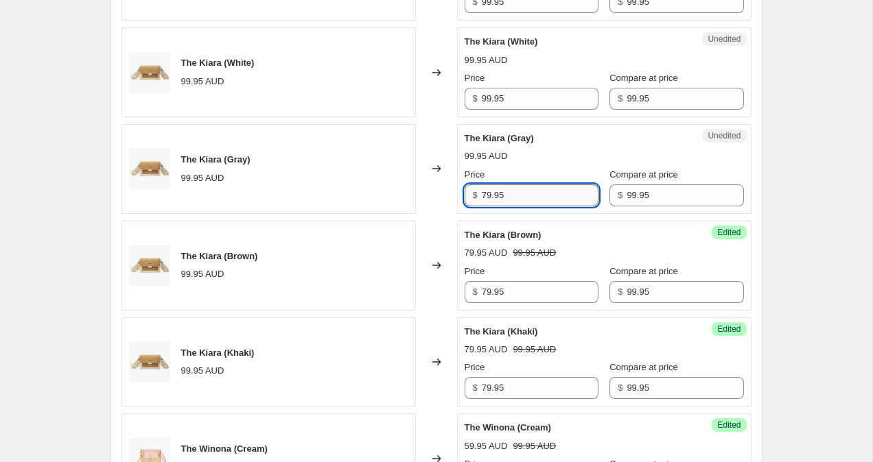
scroll to position [567, 0]
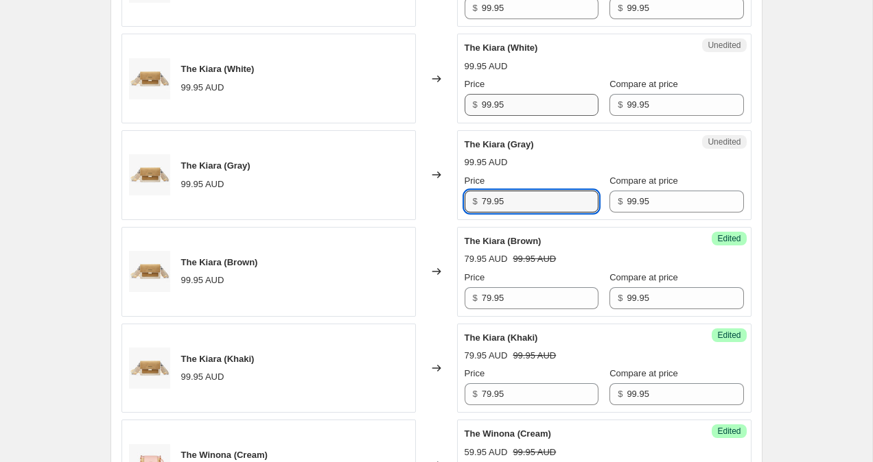
type input "79.95"
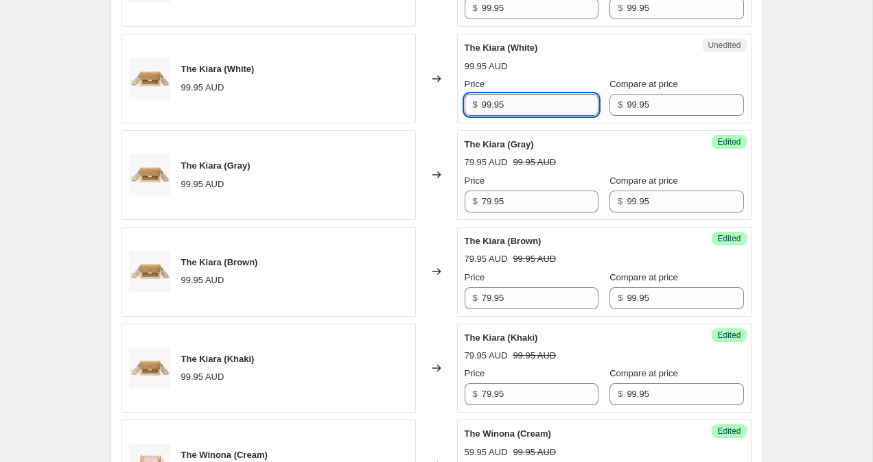
click at [488, 102] on input "99.95" at bounding box center [540, 105] width 117 height 22
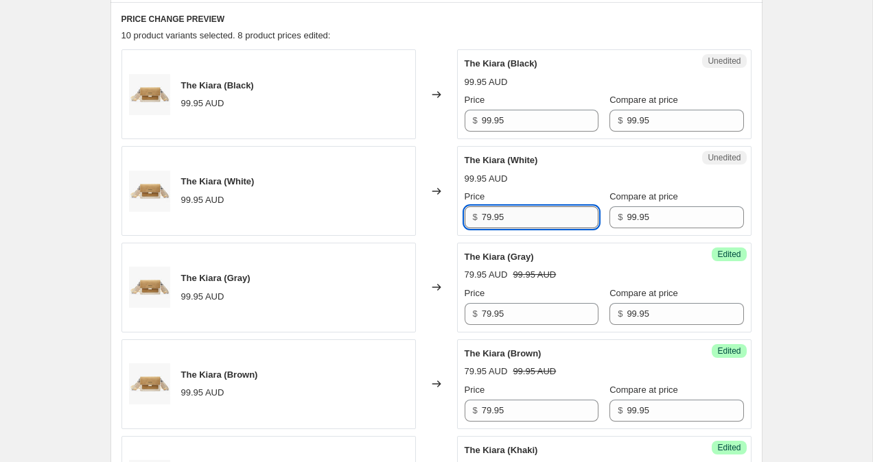
scroll to position [451, 0]
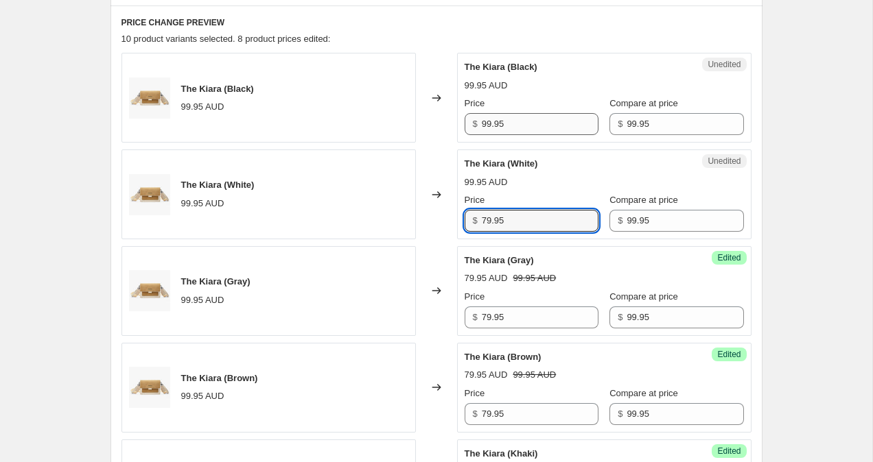
type input "79.95"
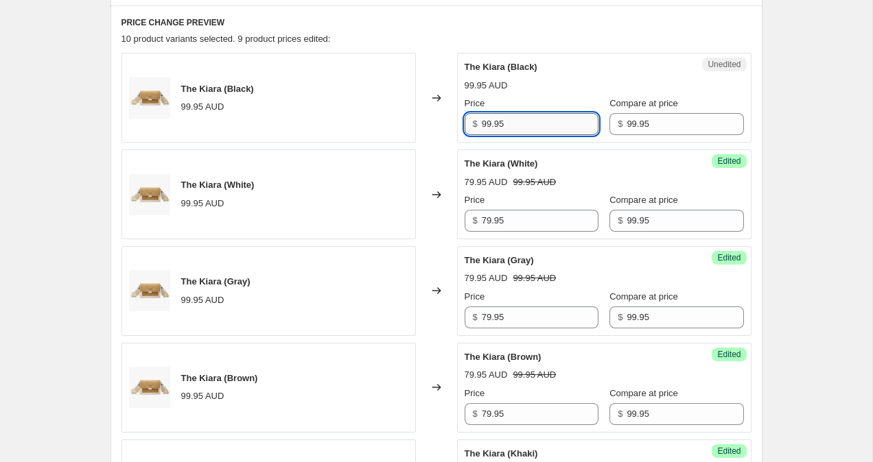
click at [488, 129] on input "99.95" at bounding box center [540, 124] width 117 height 22
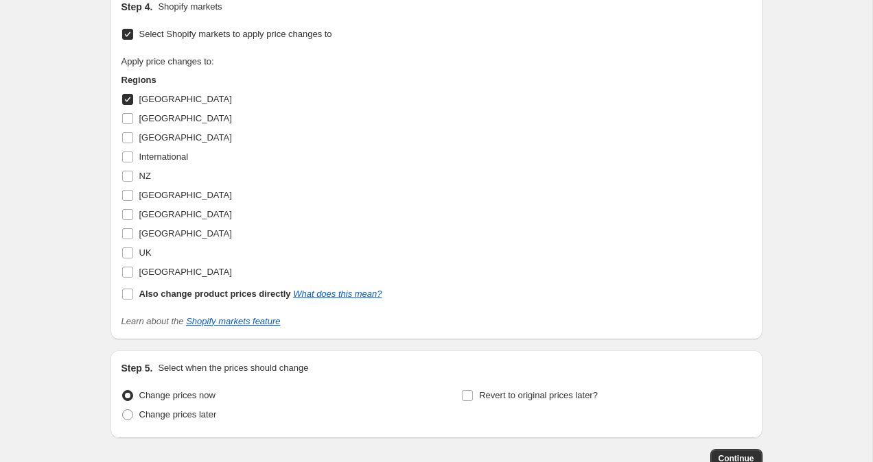
scroll to position [1616, 0]
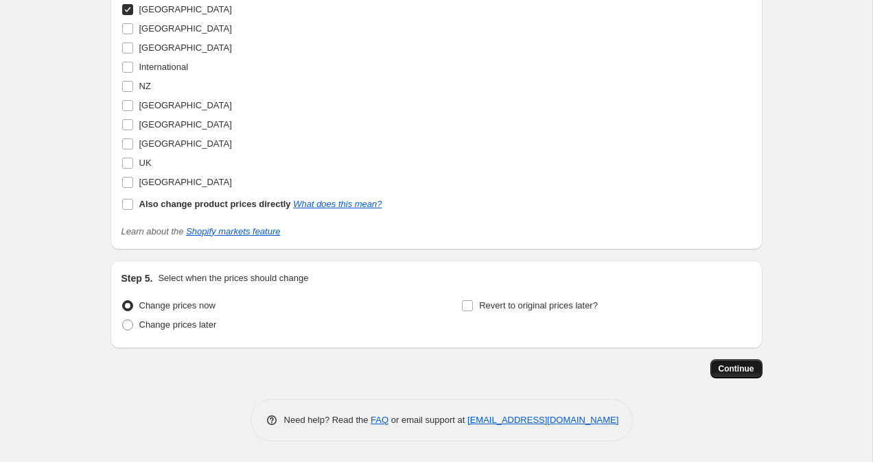
type input "79.95"
click at [734, 373] on span "Continue" at bounding box center [736, 369] width 36 height 11
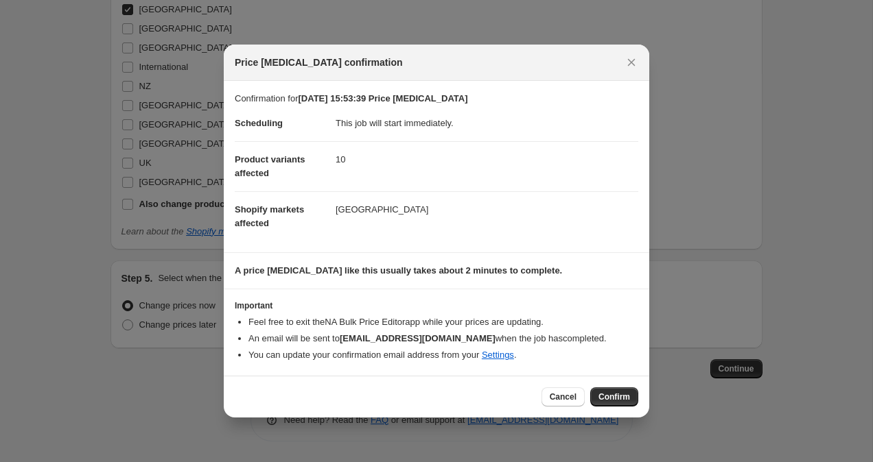
click at [612, 399] on span "Confirm" at bounding box center [614, 397] width 32 height 11
